Goal: Find specific page/section: Find specific page/section

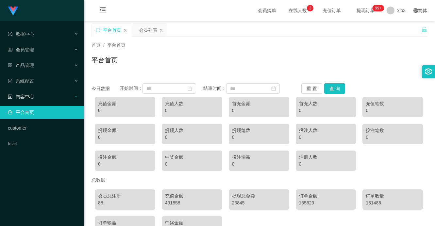
scroll to position [44, 0]
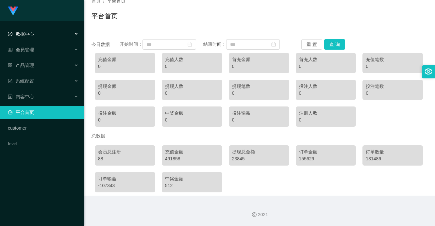
click at [39, 37] on div "数据中心" at bounding box center [42, 33] width 84 height 13
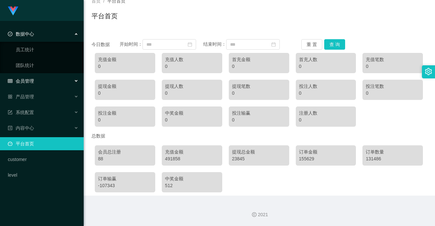
click at [38, 82] on div "会员管理" at bounding box center [42, 81] width 84 height 13
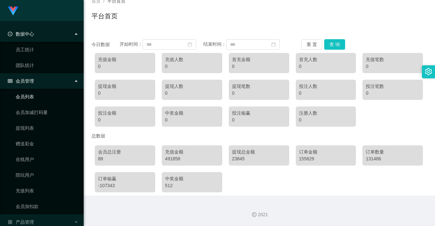
click at [30, 93] on link "会员列表" at bounding box center [47, 96] width 63 height 13
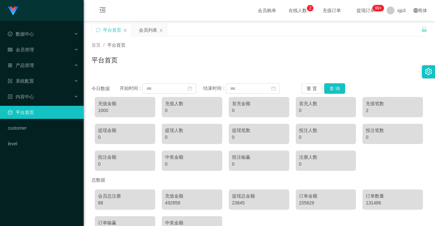
scroll to position [44, 0]
